Goal: Navigation & Orientation: Go to known website

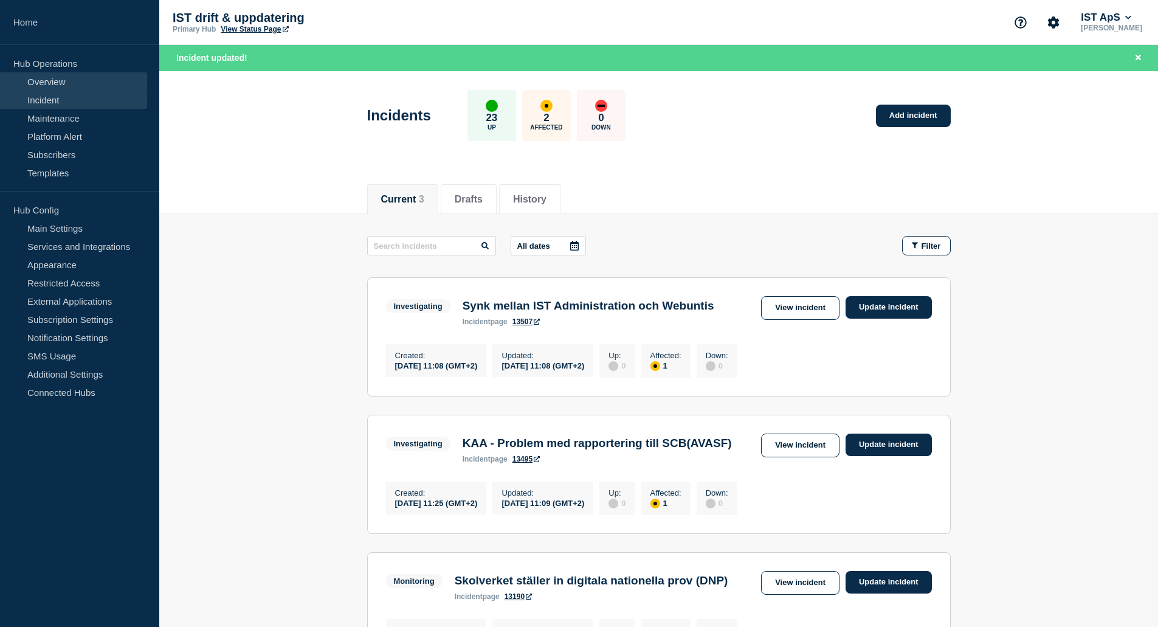
click at [53, 85] on link "Overview" at bounding box center [73, 81] width 147 height 18
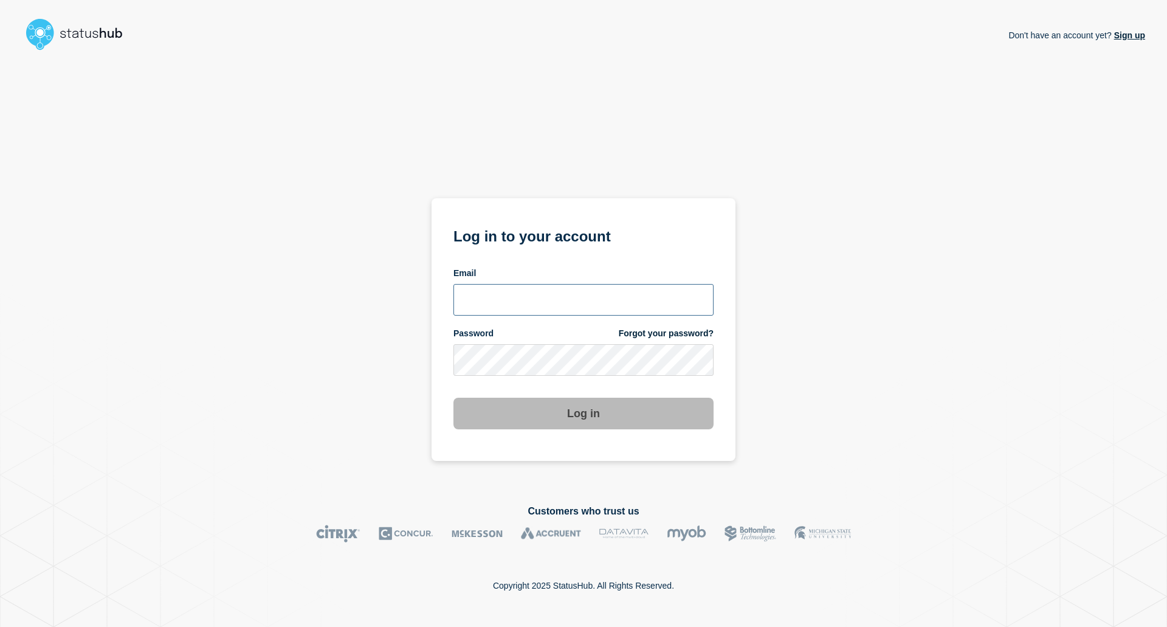
type input "adis.handzic@ist.com"
click at [539, 407] on button "Log in" at bounding box center [583, 414] width 260 height 32
